Goal: Transaction & Acquisition: Download file/media

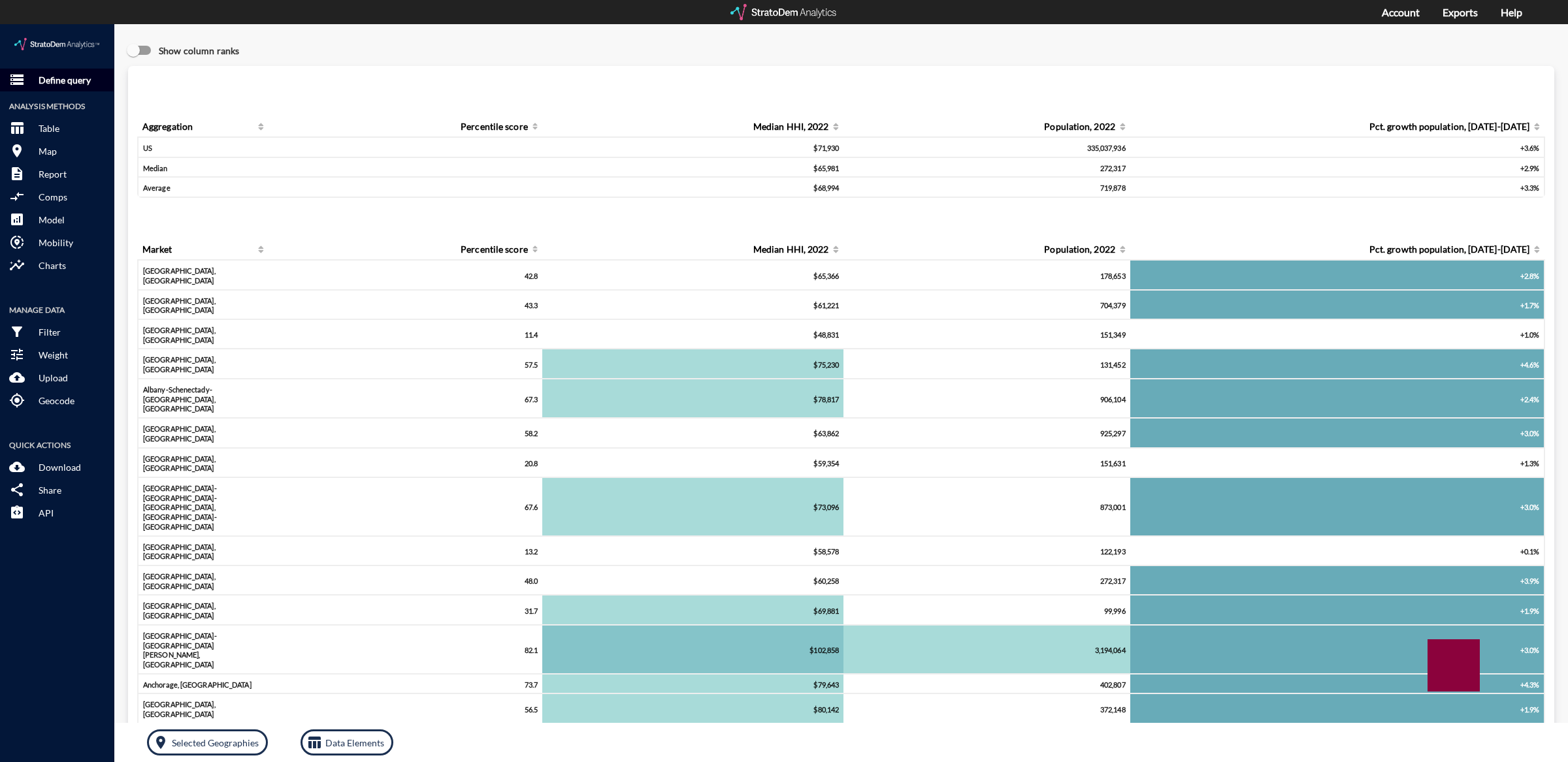
click button "storage Define query"
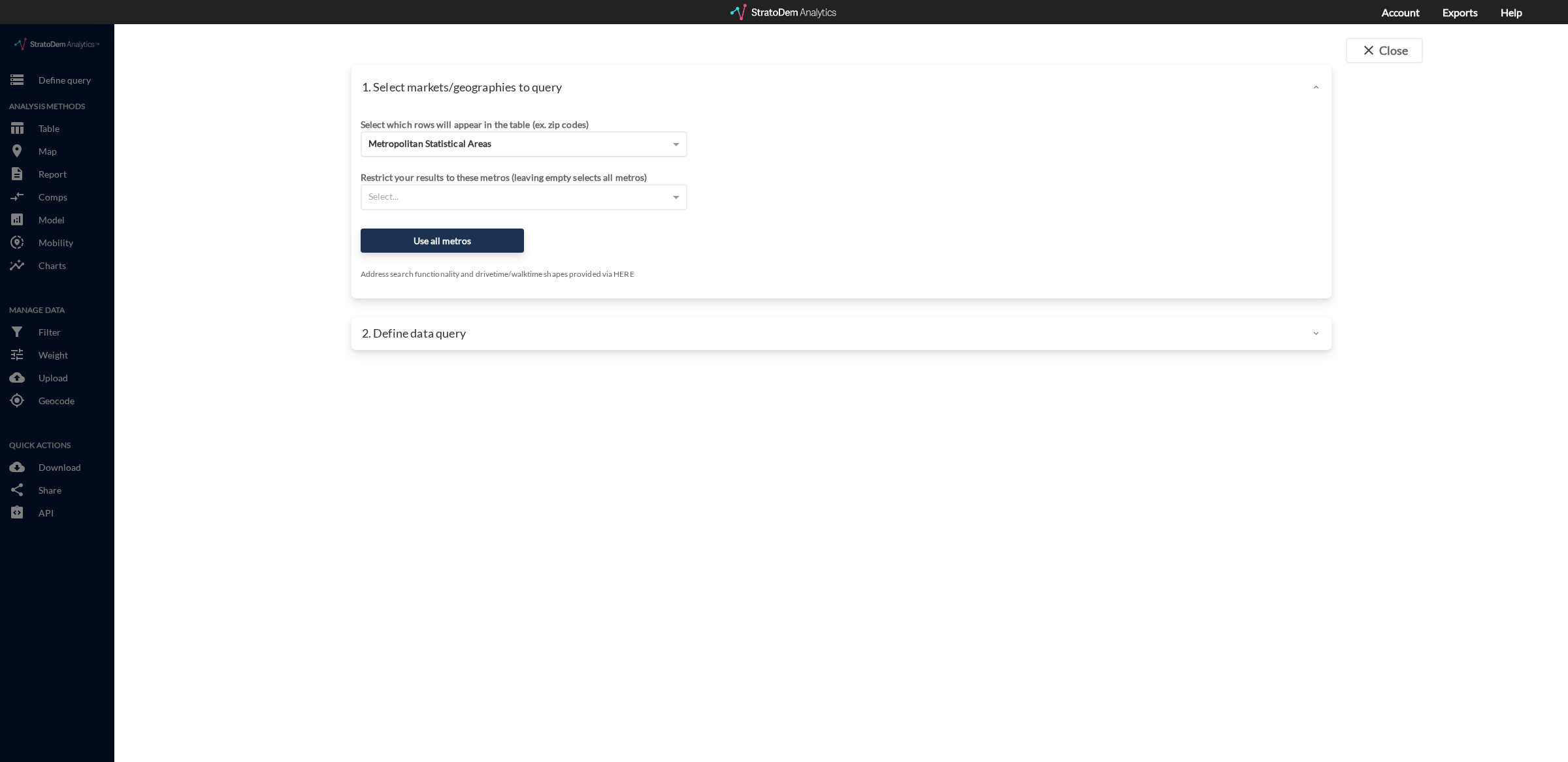
click div "Metropolitan Statistical Areas"
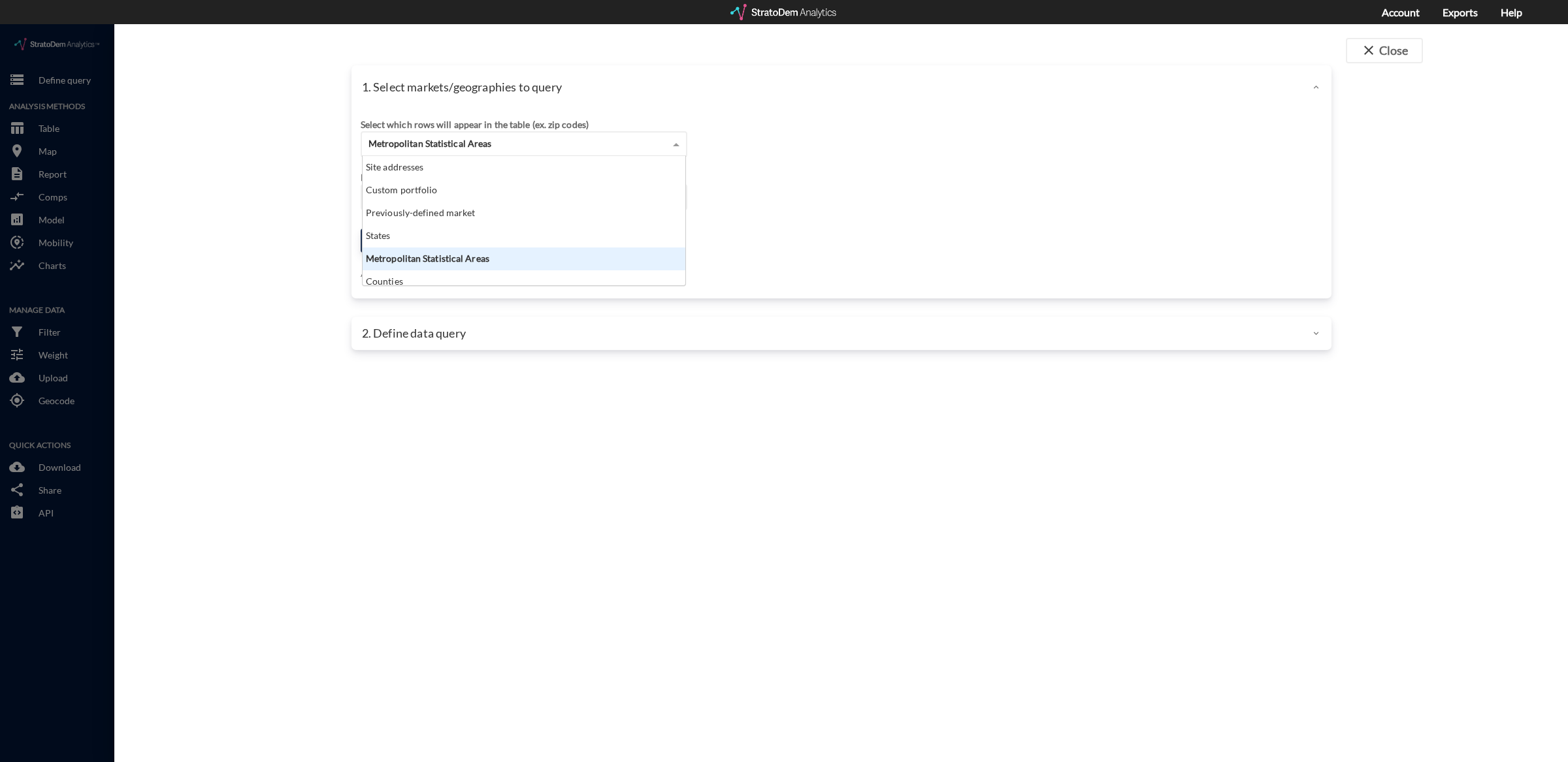
scroll to position [118, 316]
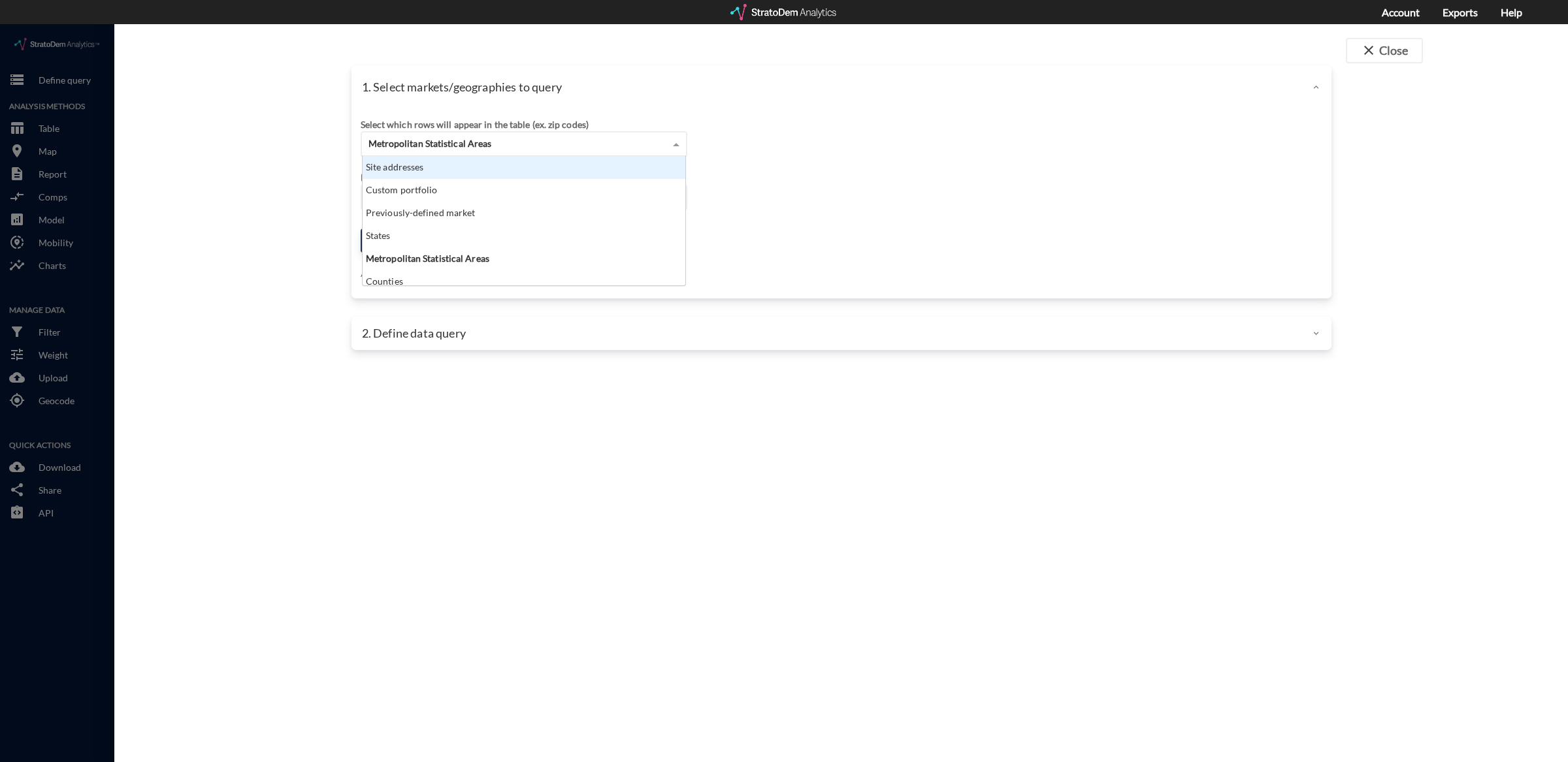
click div "Site addresses"
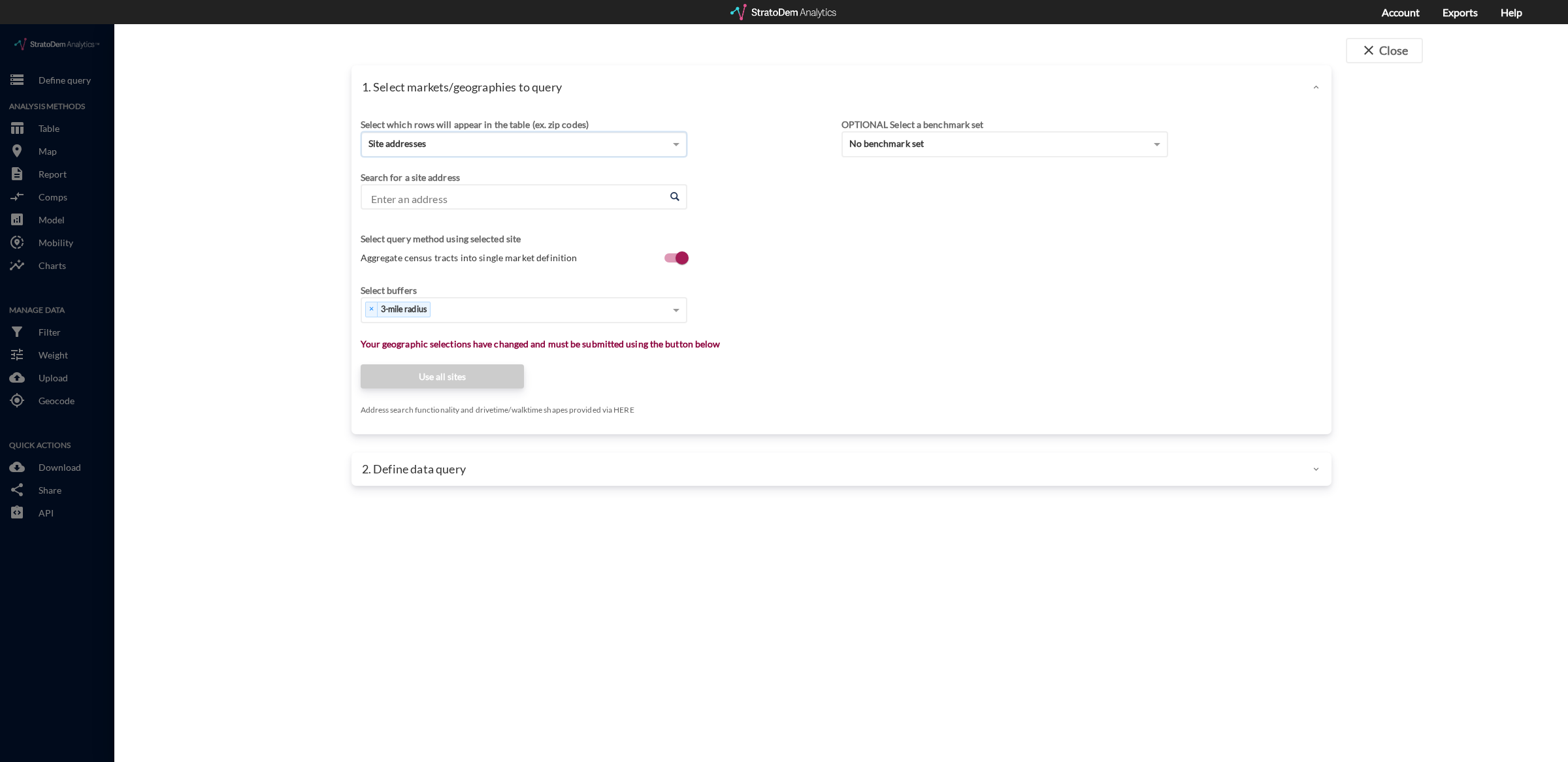
click input "Enter an address"
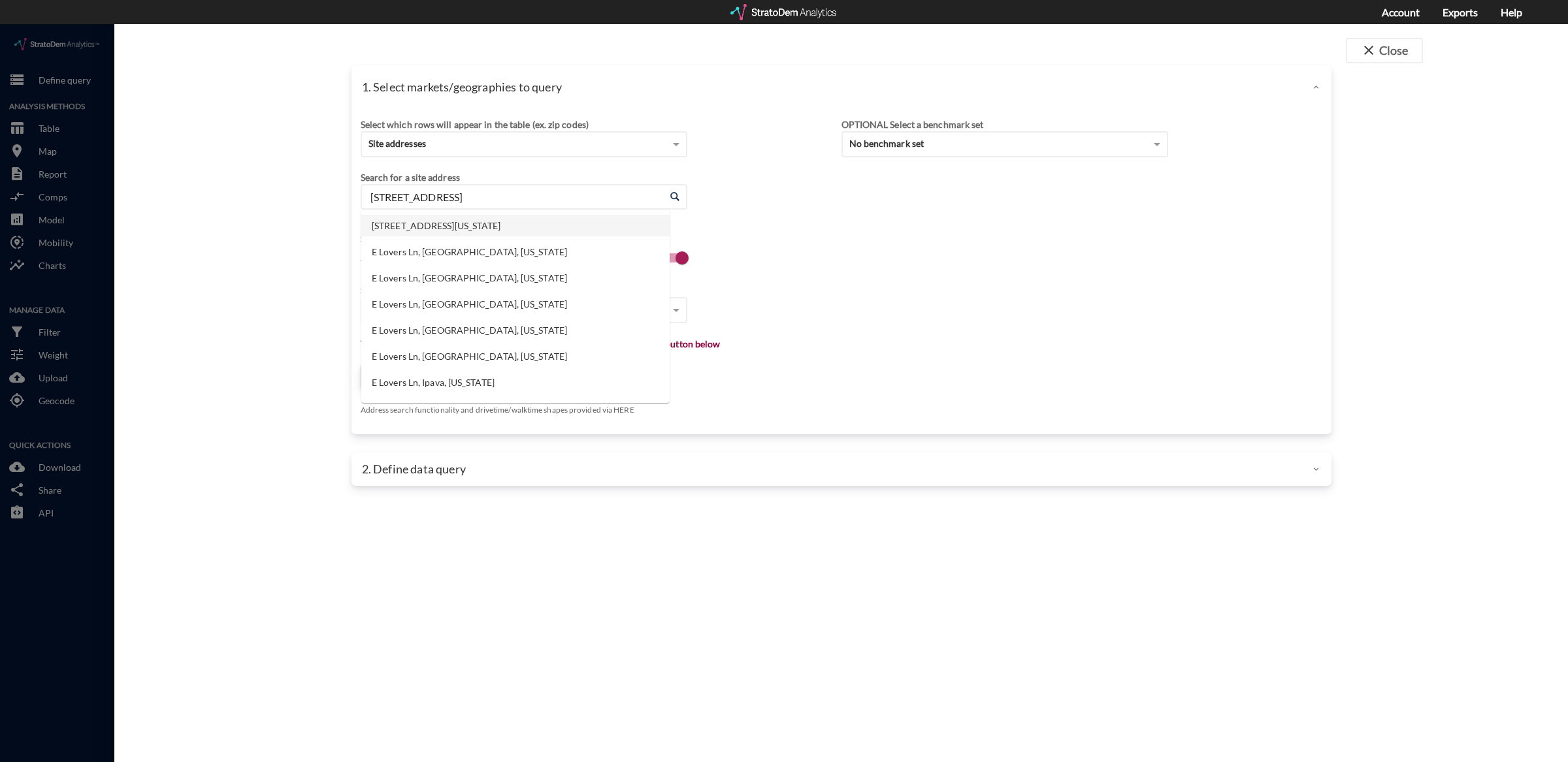
click li "[STREET_ADDRESS][US_STATE]"
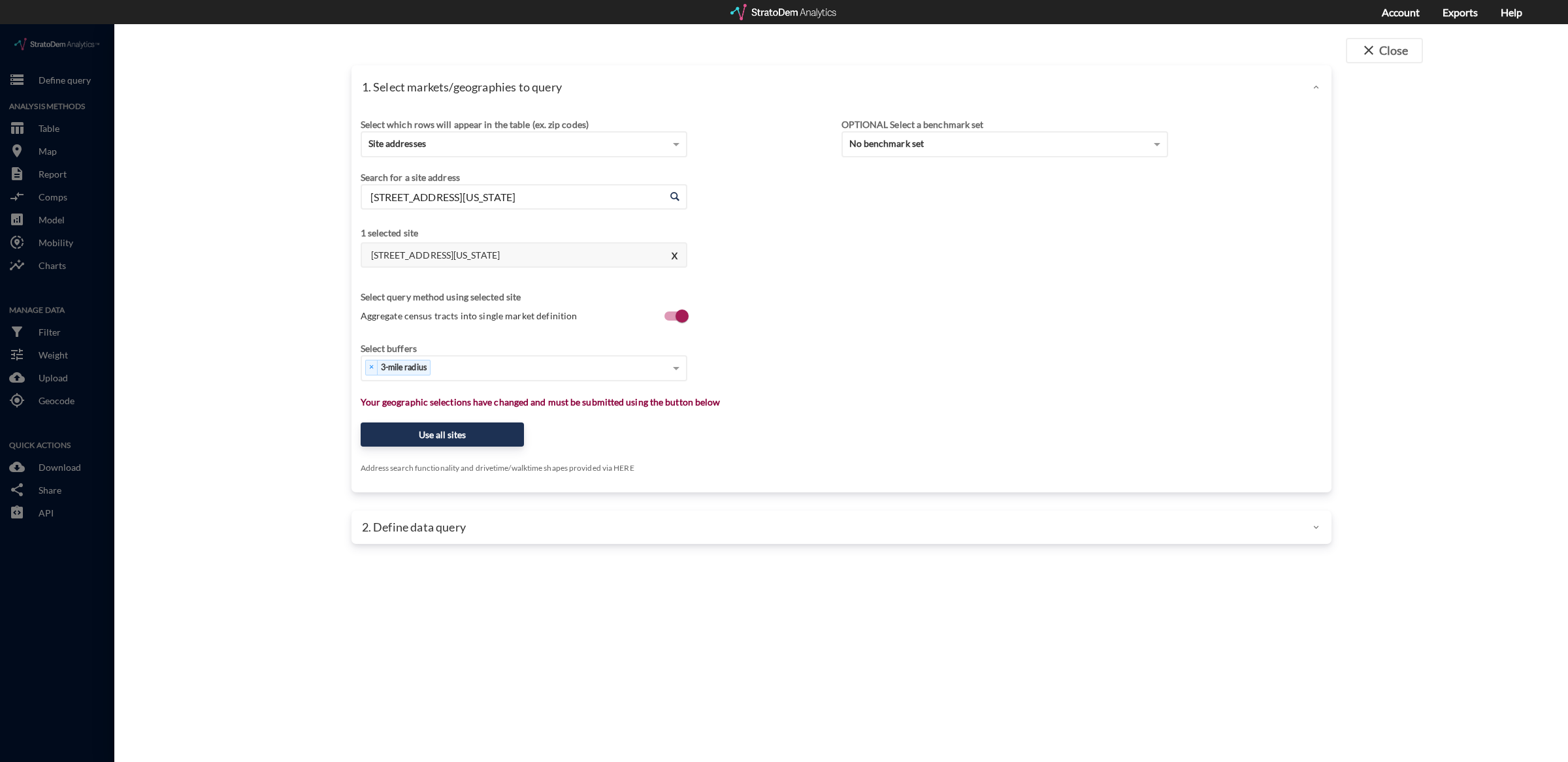
click span
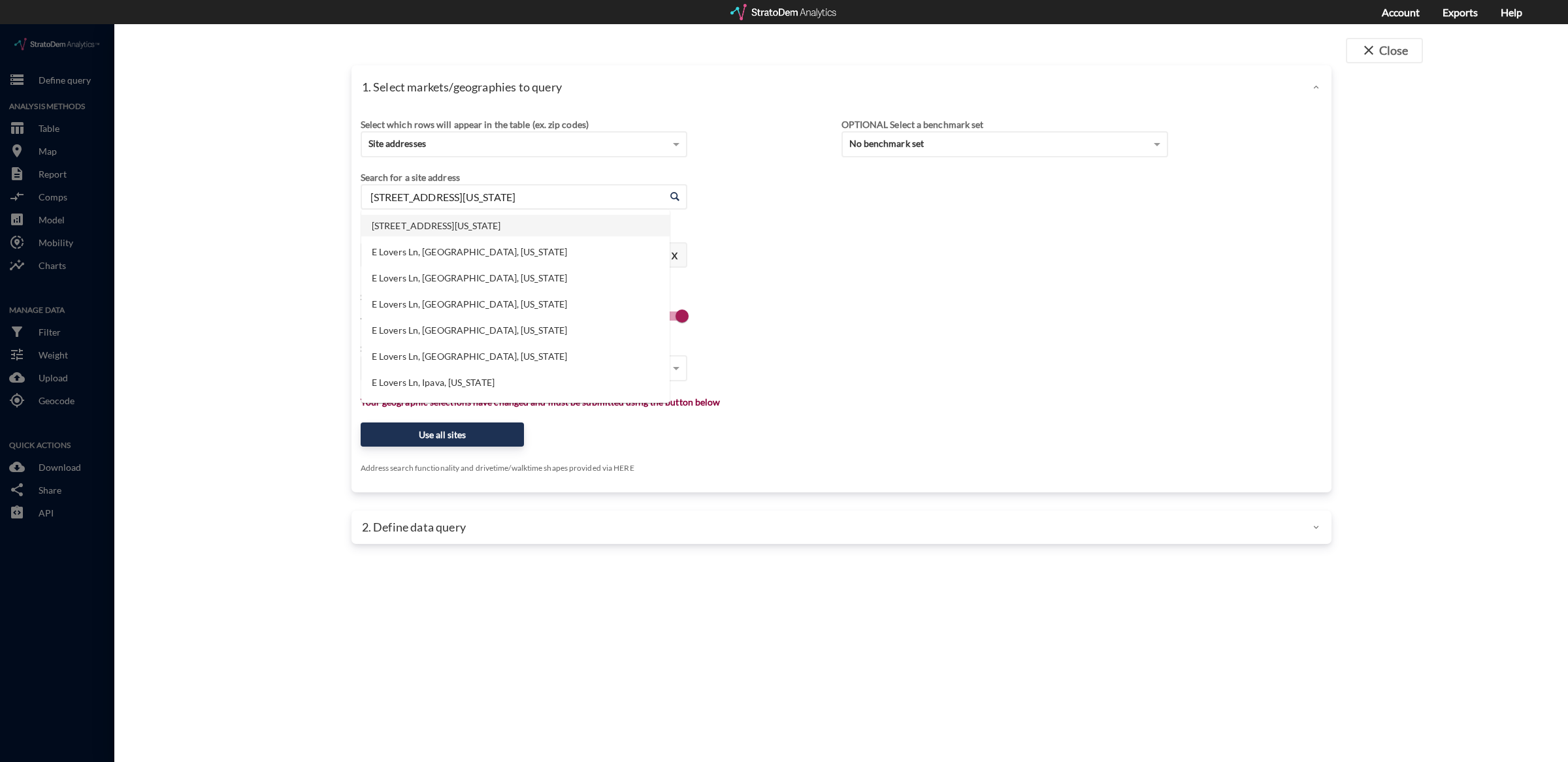
click input "[STREET_ADDRESS][US_STATE]"
click li "[STREET_ADDRESS][PERSON_NAME][US_STATE]"
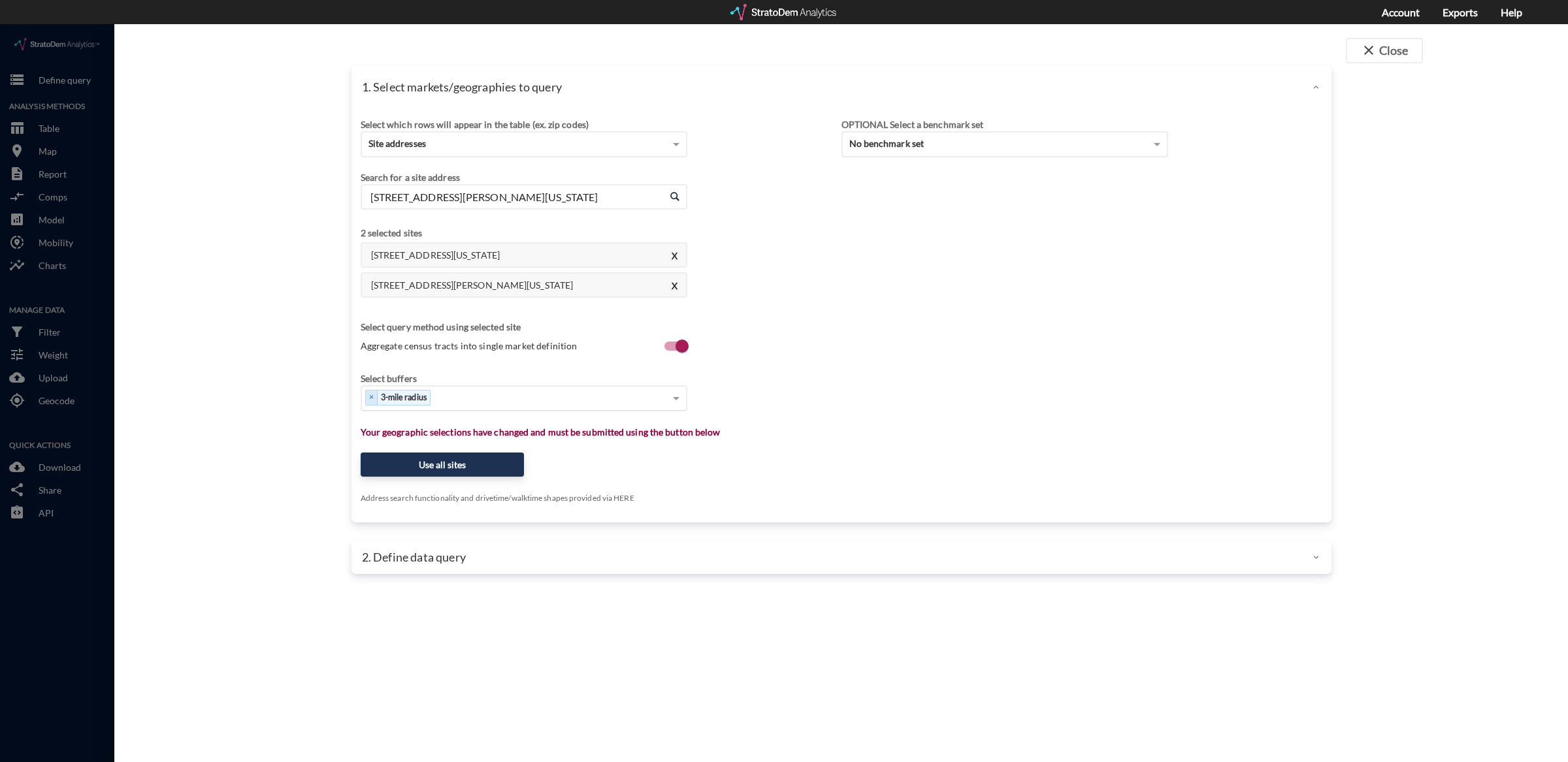
type input "[STREET_ADDRESS][PERSON_NAME][US_STATE]"
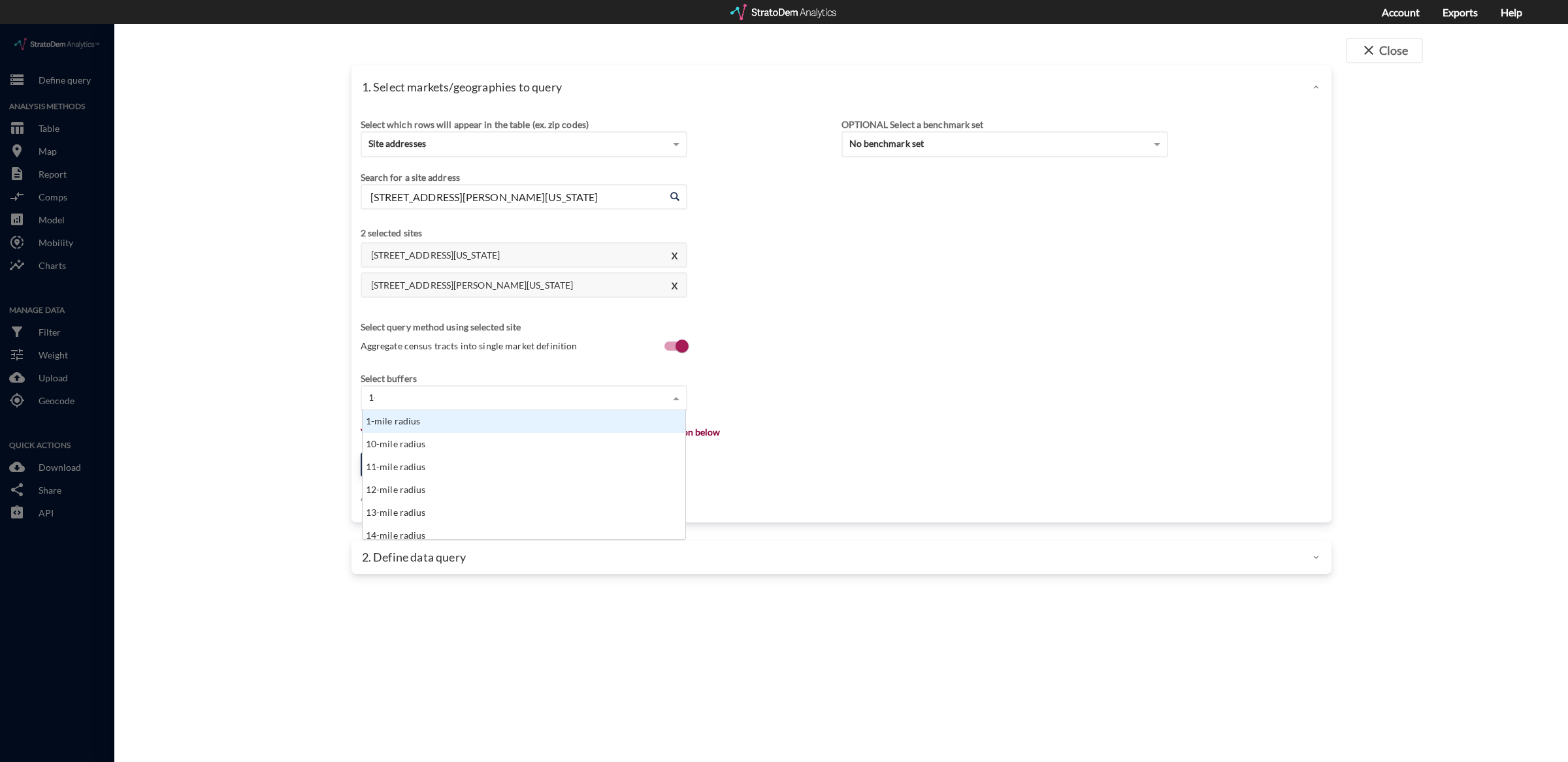
scroll to position [34, 316]
type input "1-m"
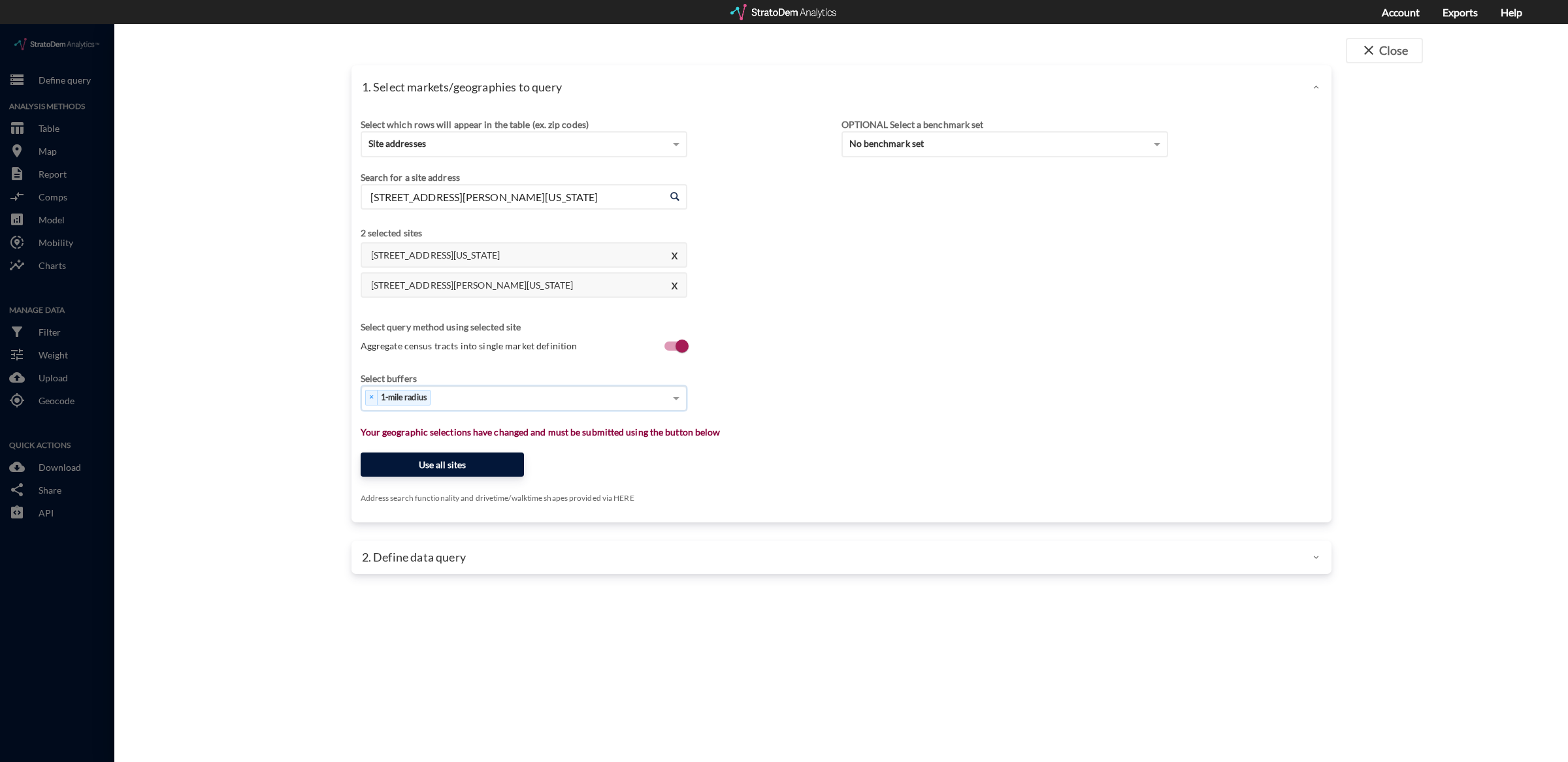
click button "Use all sites"
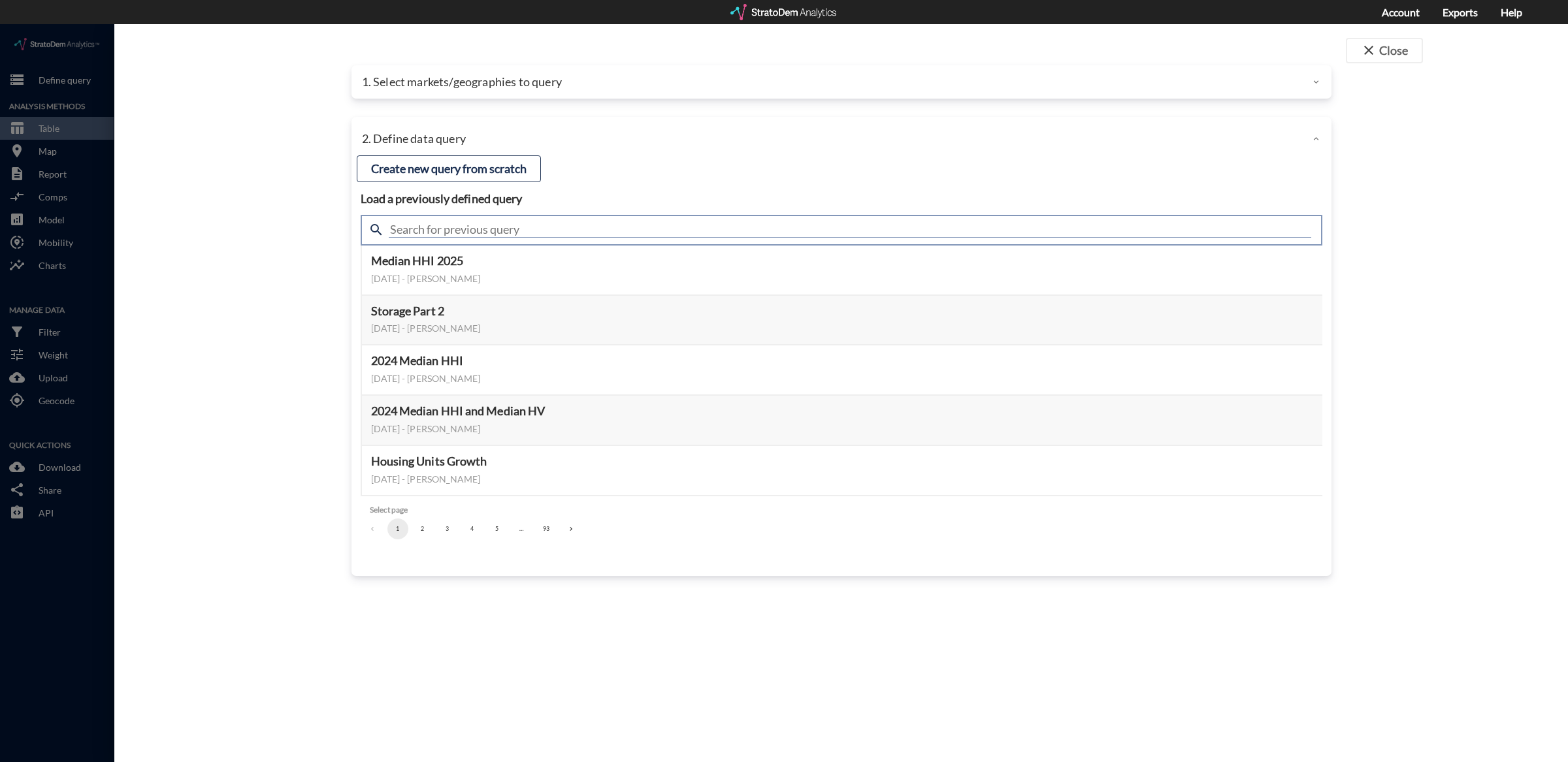
click input "text"
type input "summary"
click button "Select this query"
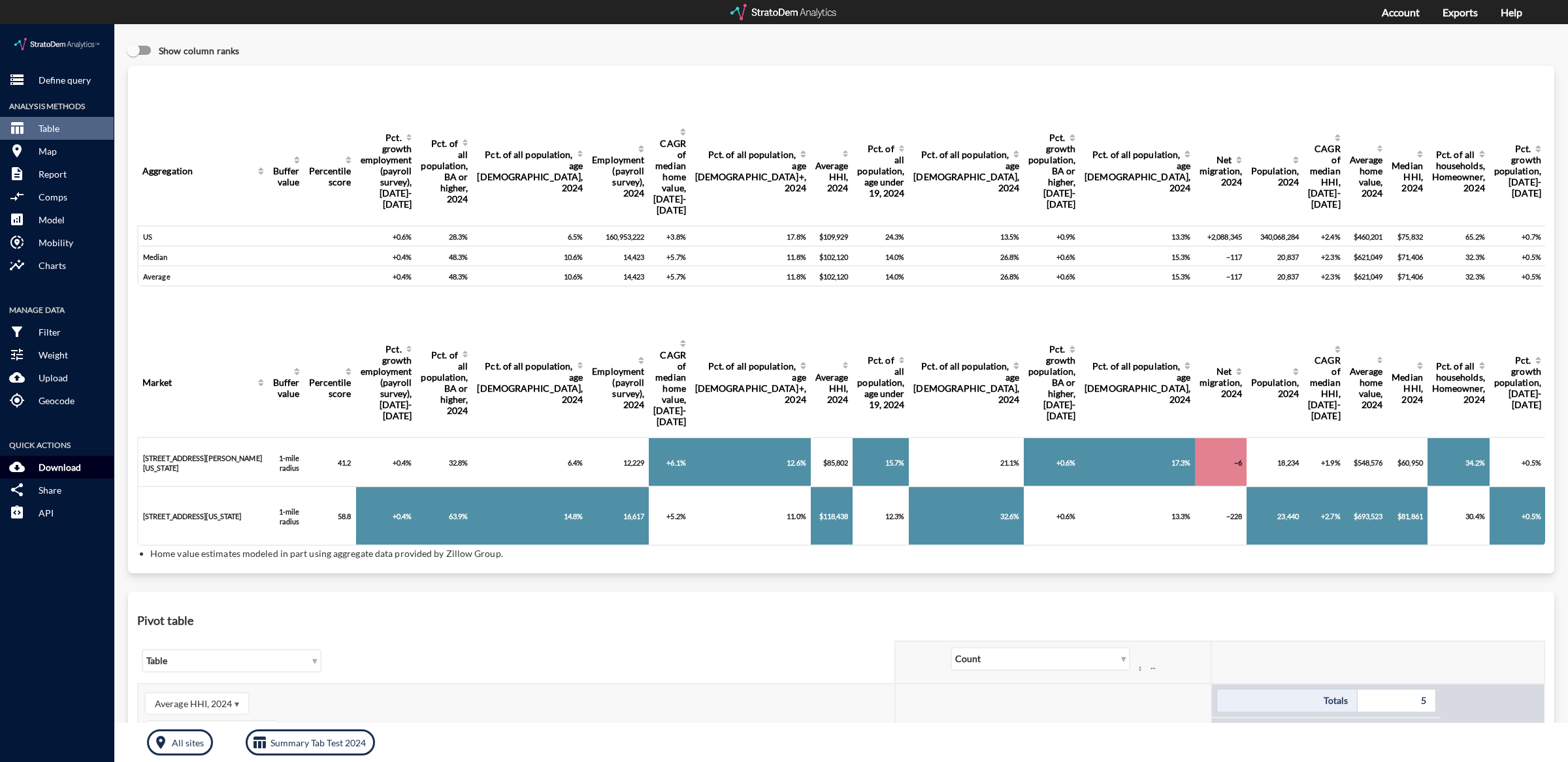
click button "cloud_download Download"
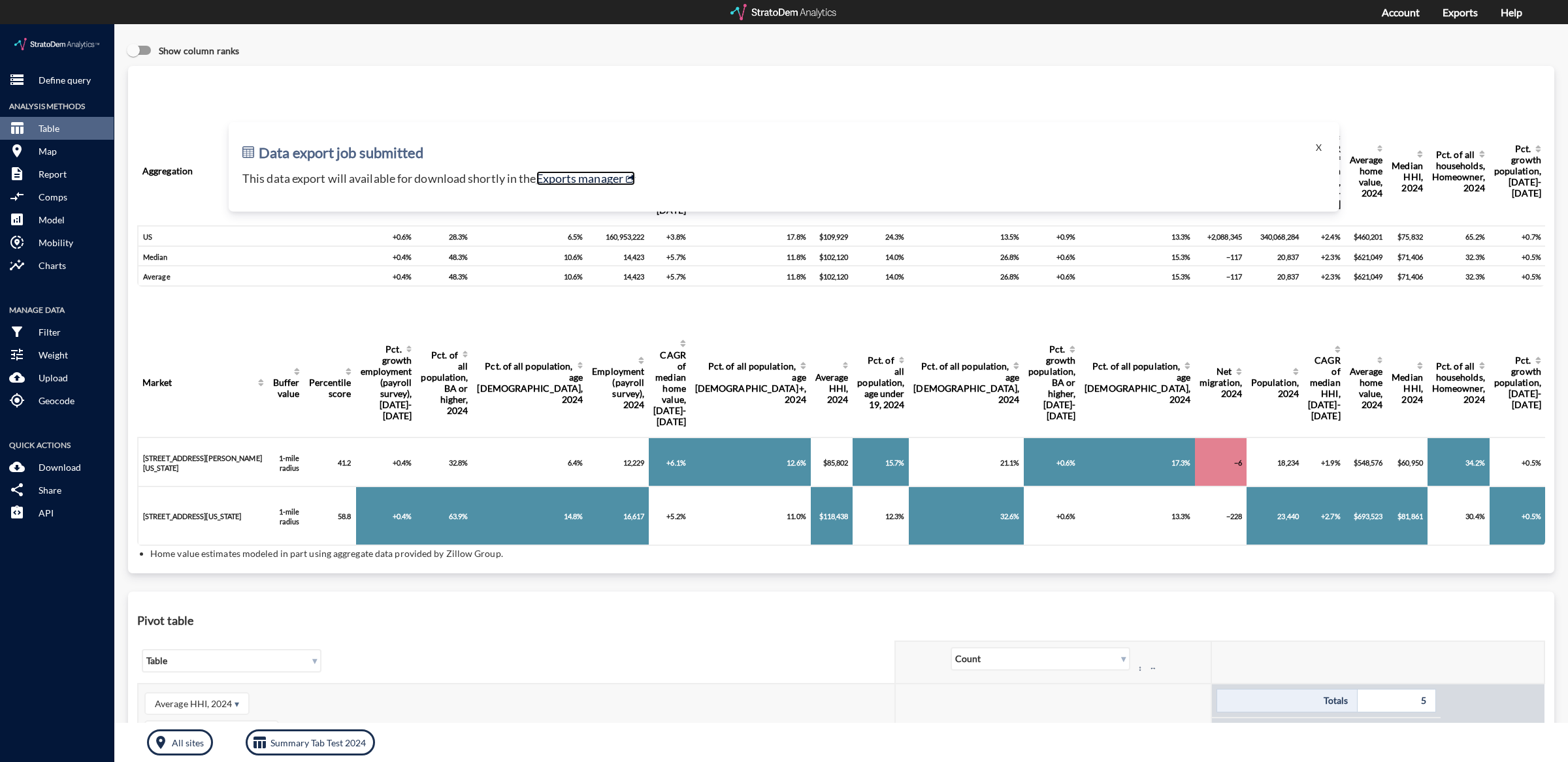
click link "Exports manager"
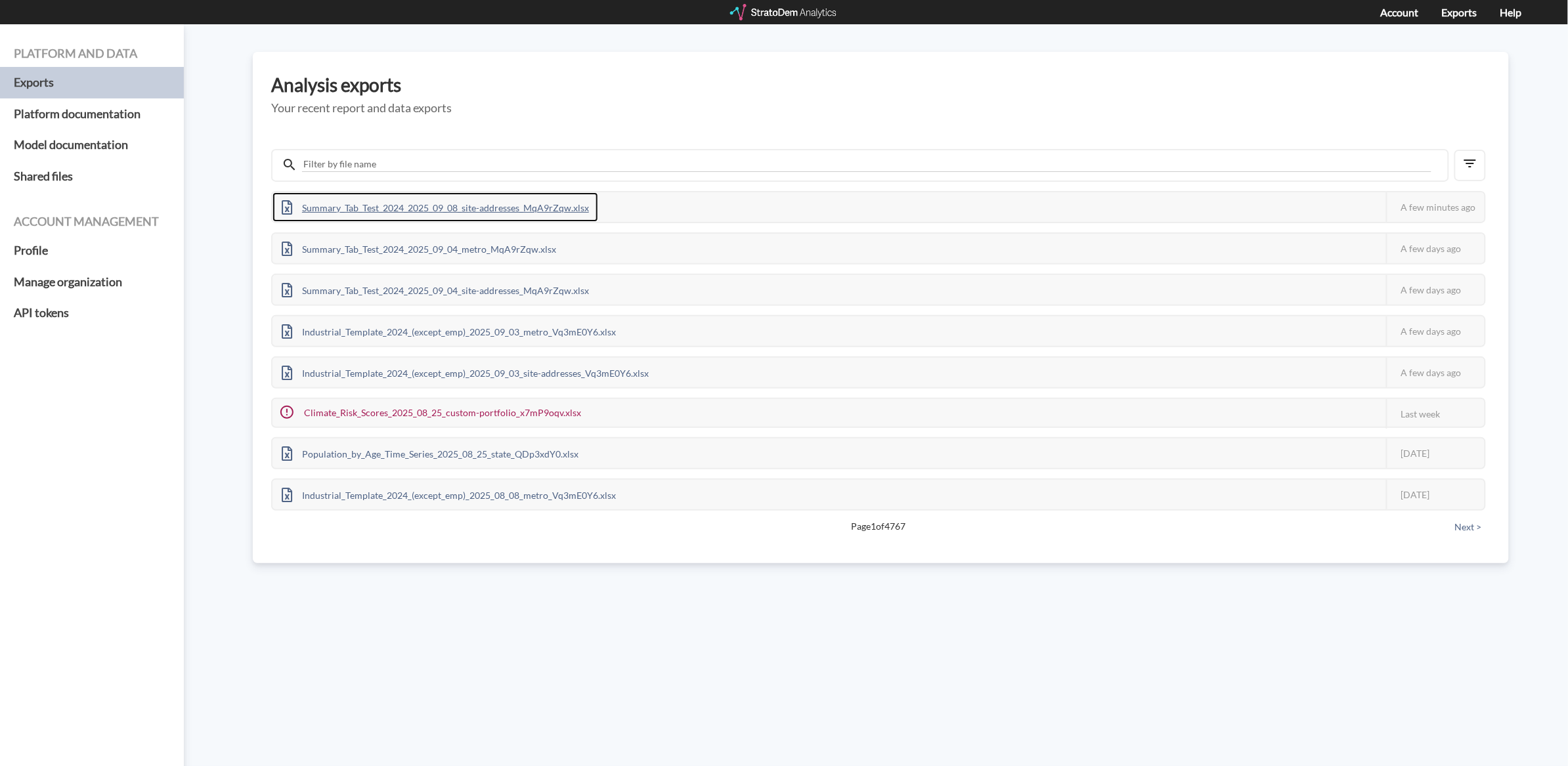
click at [527, 201] on div "Summary_Tab_Test_2024_2025_09_08_site-addresses_MqA9rZqw.xlsx" at bounding box center [435, 207] width 325 height 30
drag, startPoint x: 1131, startPoint y: 97, endPoint x: 1014, endPoint y: 64, distance: 121.6
click at [1029, 26] on div "Platform and data Exports Platform documentation Model documentation Shared fil…" at bounding box center [784, 395] width 1568 height 742
